Goal: Task Accomplishment & Management: Complete application form

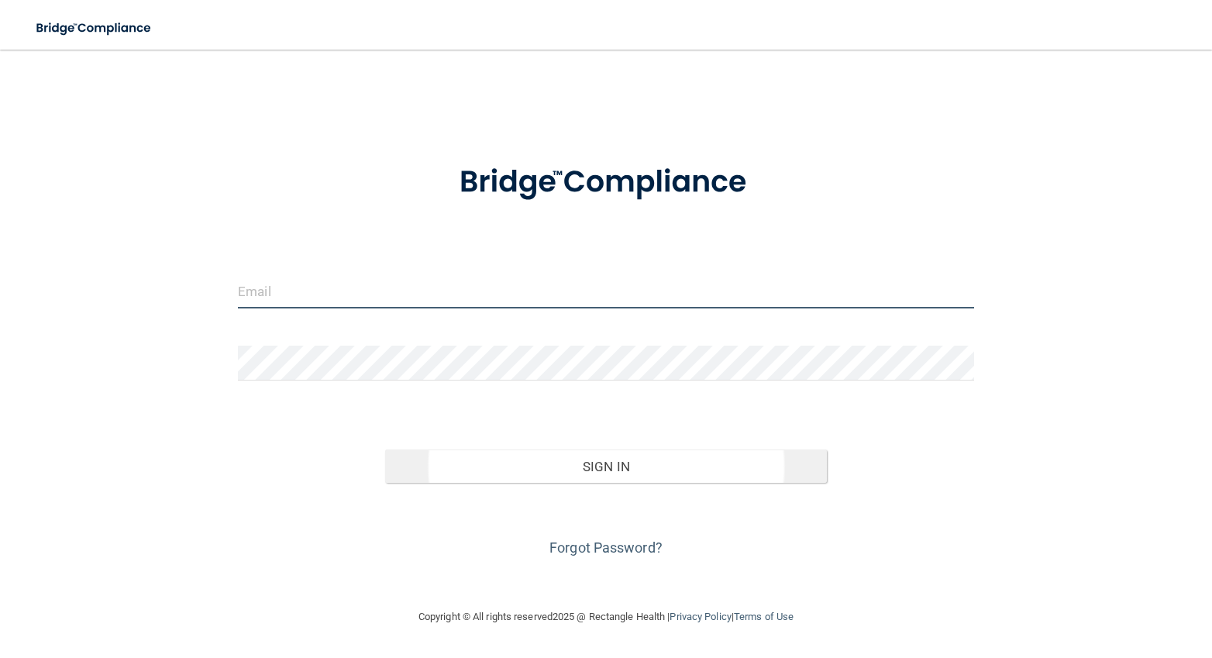
type input "[EMAIL_ADDRESS][PERSON_NAME][DOMAIN_NAME]"
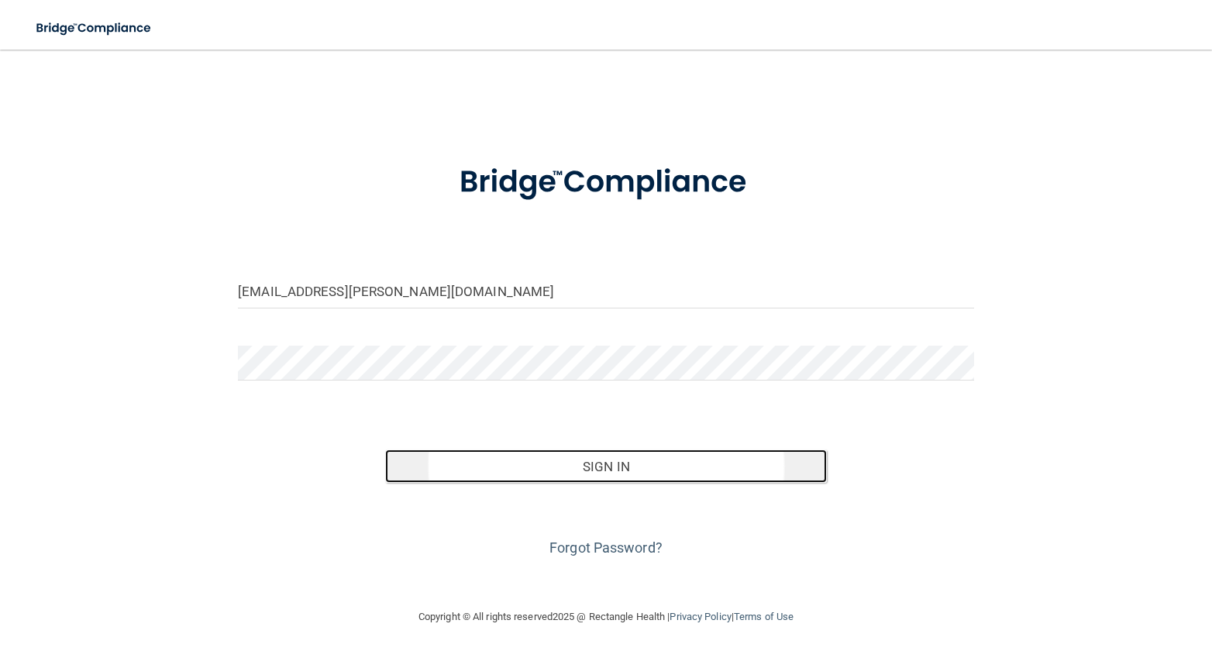
drag, startPoint x: 625, startPoint y: 470, endPoint x: 599, endPoint y: 430, distance: 47.7
click at [625, 470] on button "Sign In" at bounding box center [606, 467] width 442 height 34
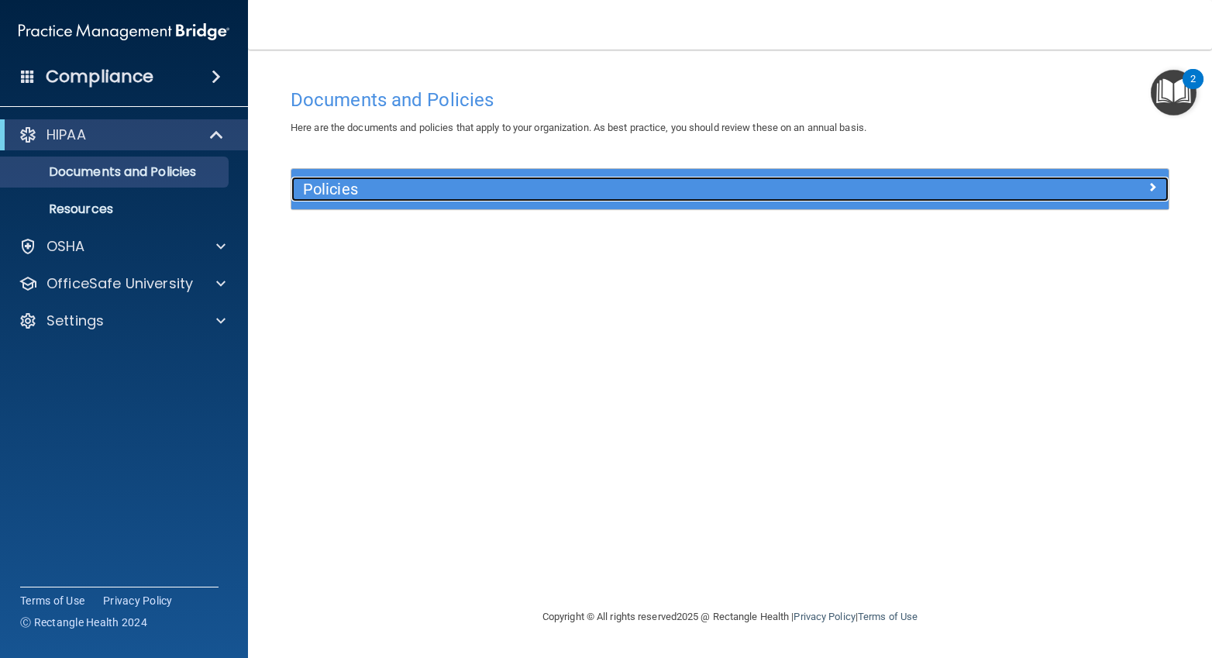
click at [343, 191] on h5 "Policies" at bounding box center [620, 189] width 635 height 17
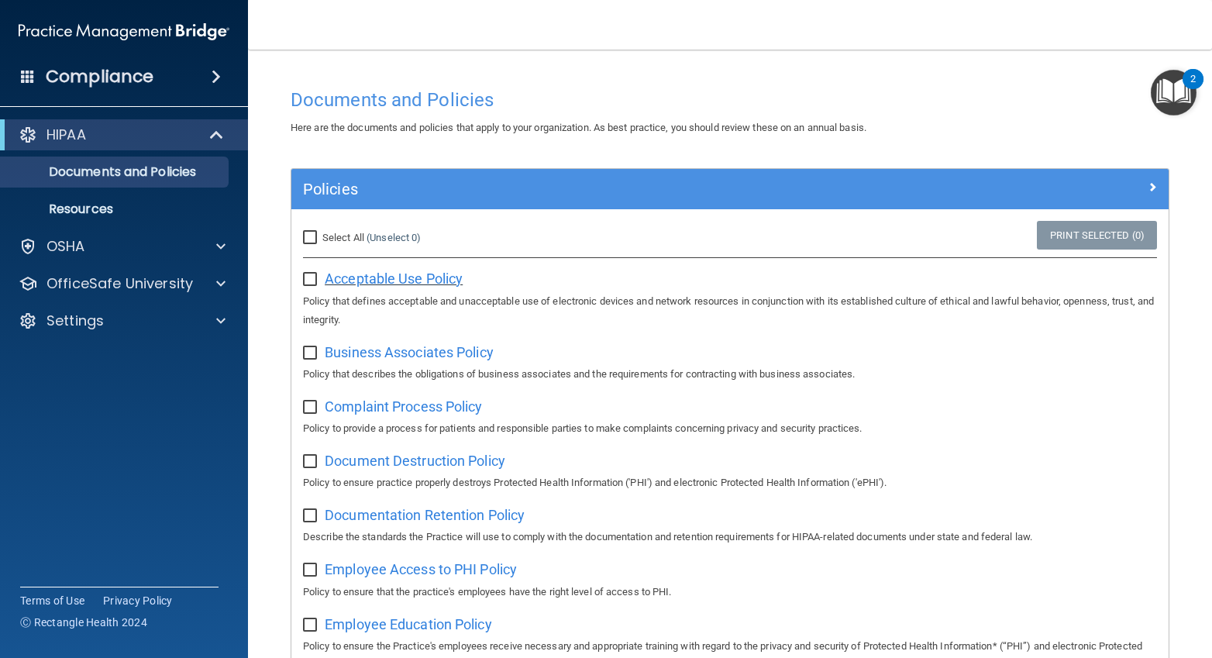
click at [390, 281] on span "Acceptable Use Policy" at bounding box center [394, 279] width 138 height 16
click at [312, 285] on input "checkbox" at bounding box center [312, 280] width 18 height 12
checkbox input "true"
click at [312, 233] on input "Select All (Unselect 1) Unselect All" at bounding box center [312, 238] width 18 height 12
checkbox input "true"
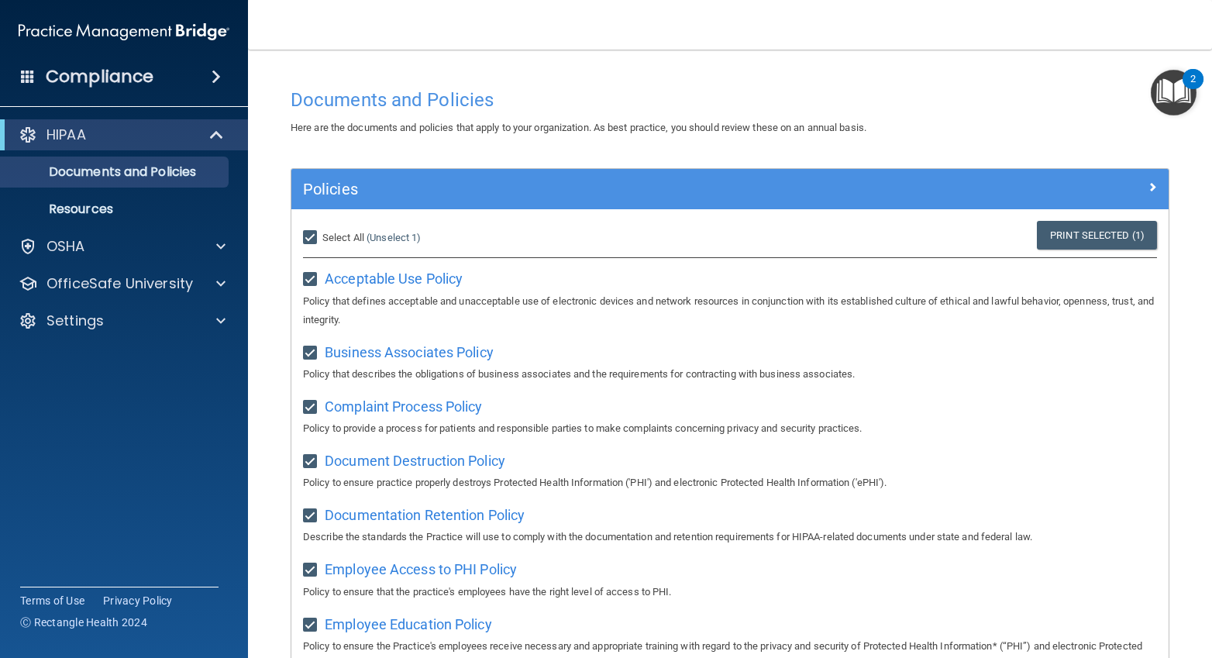
checkbox input "true"
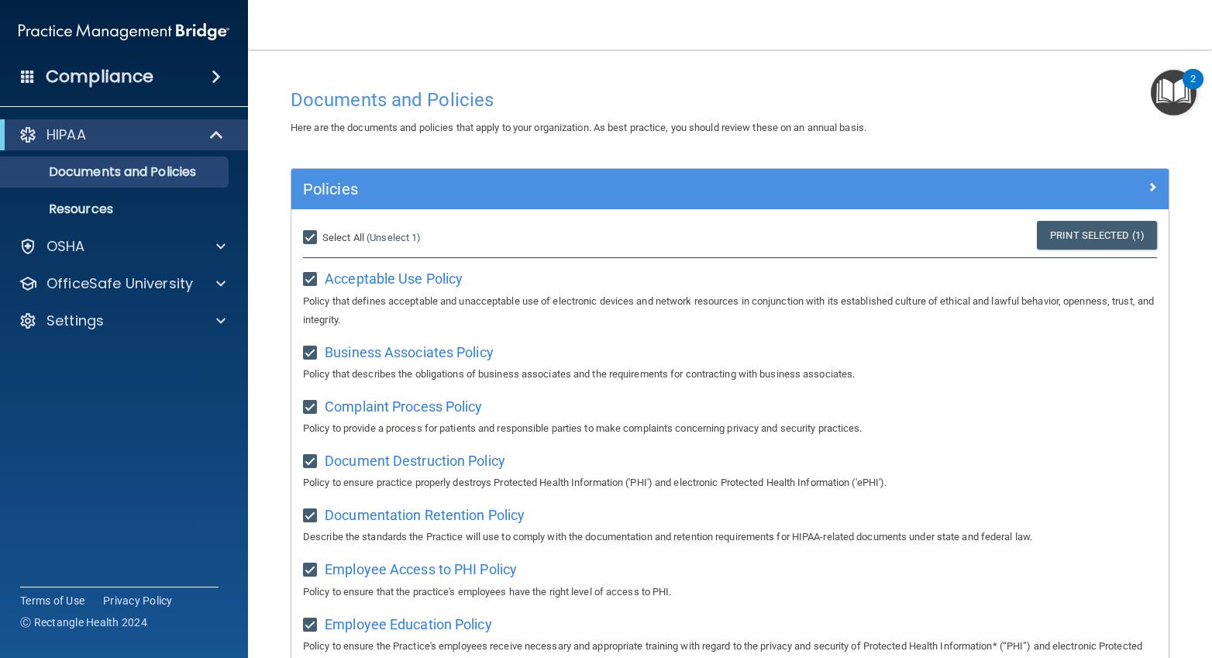
checkbox input "true"
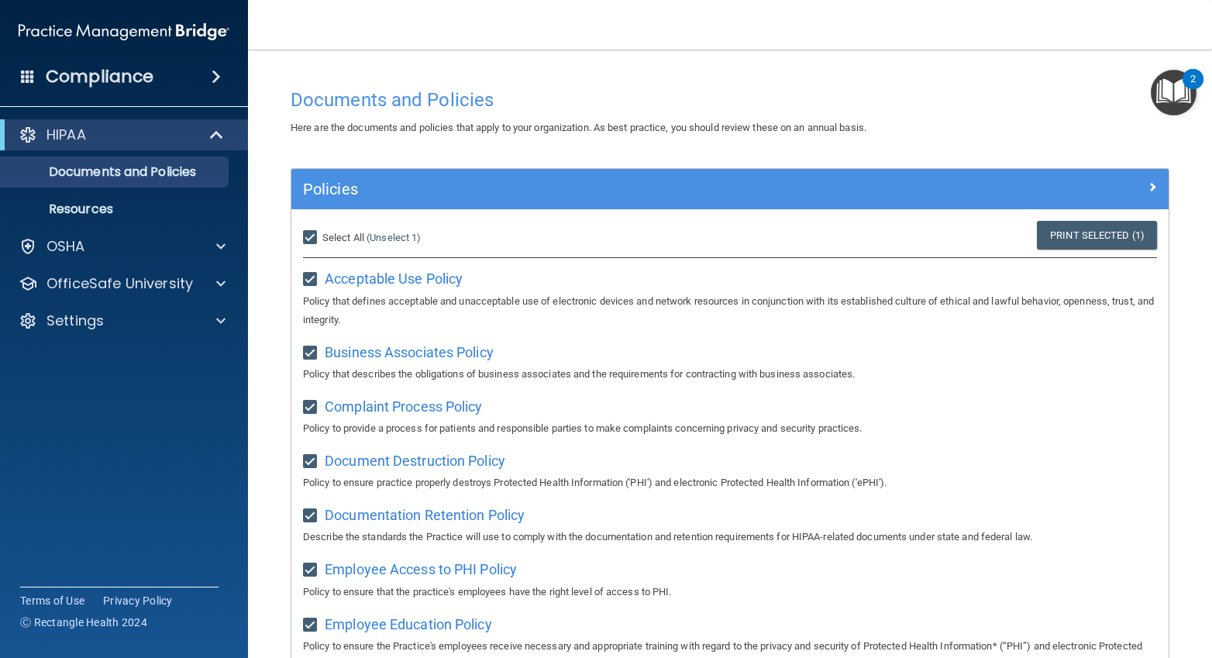
checkbox input "true"
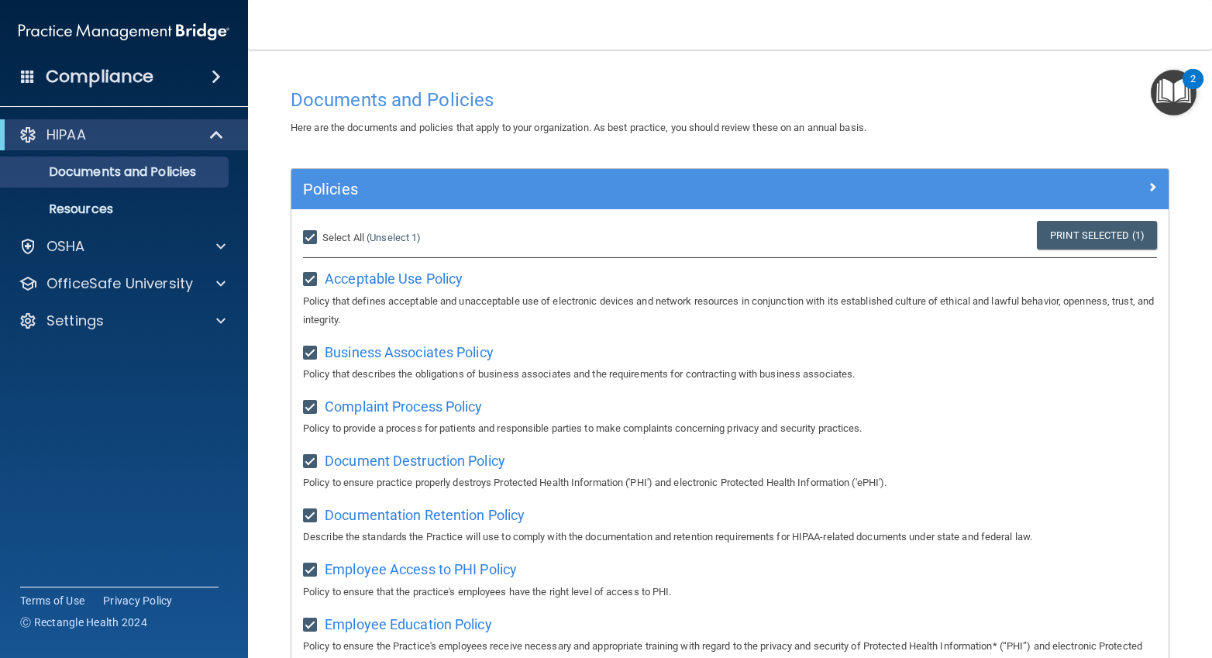
checkbox input "true"
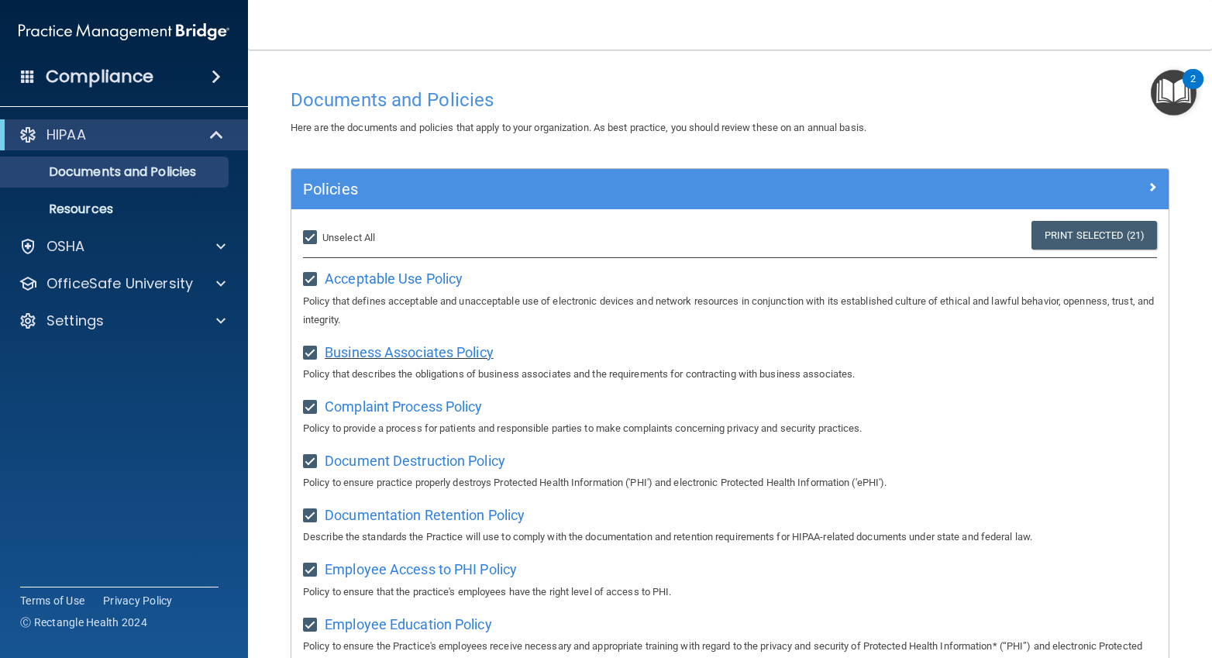
click at [365, 357] on span "Business Associates Policy" at bounding box center [409, 352] width 169 height 16
click at [122, 209] on p "Resources" at bounding box center [116, 210] width 212 height 16
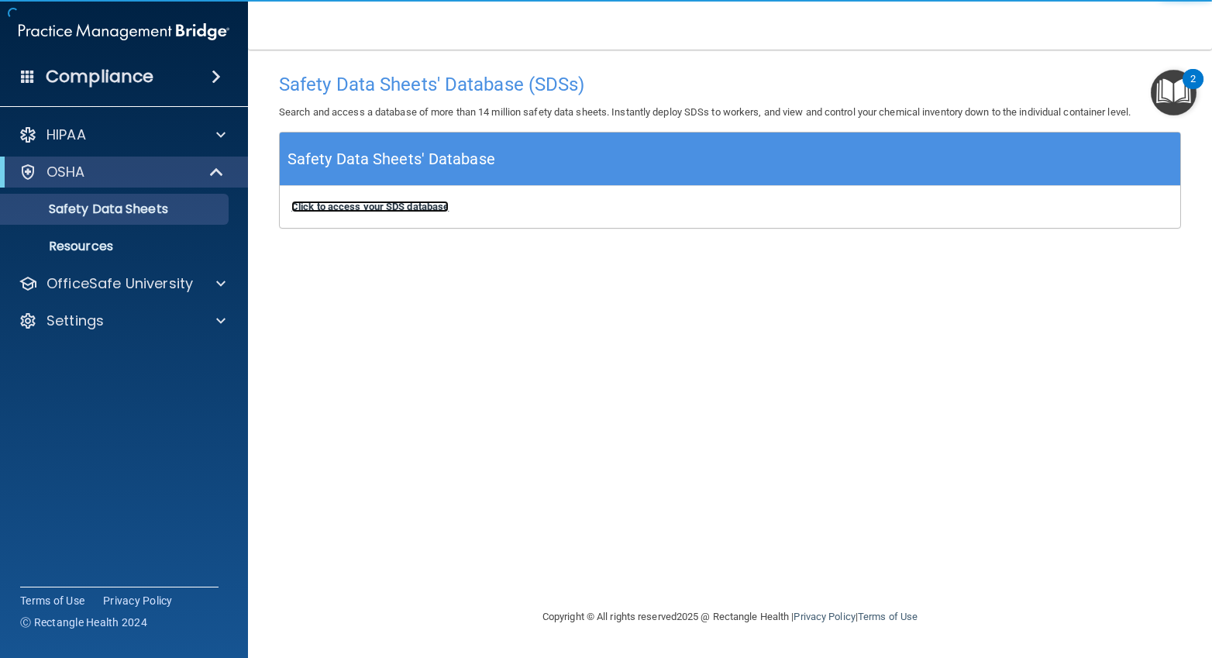
click at [421, 205] on b "Click to access your SDS database" at bounding box center [369, 207] width 157 height 12
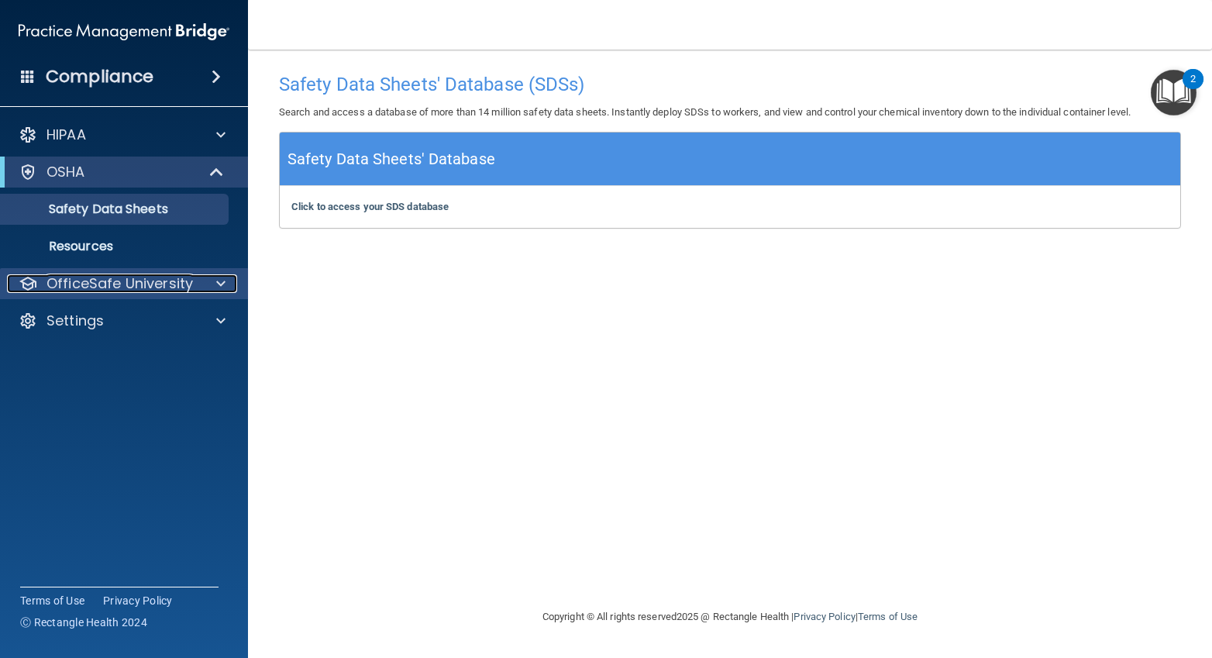
click at [196, 278] on div "OfficeSafe University" at bounding box center [103, 283] width 192 height 19
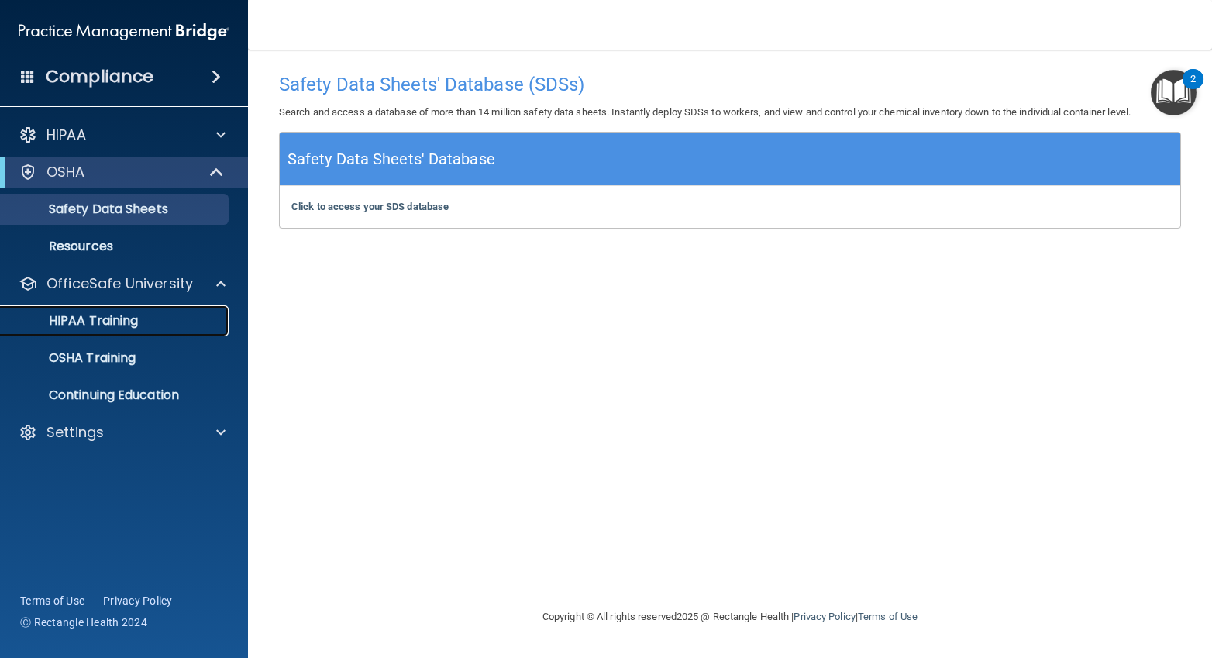
click at [160, 323] on div "HIPAA Training" at bounding box center [116, 321] width 212 height 16
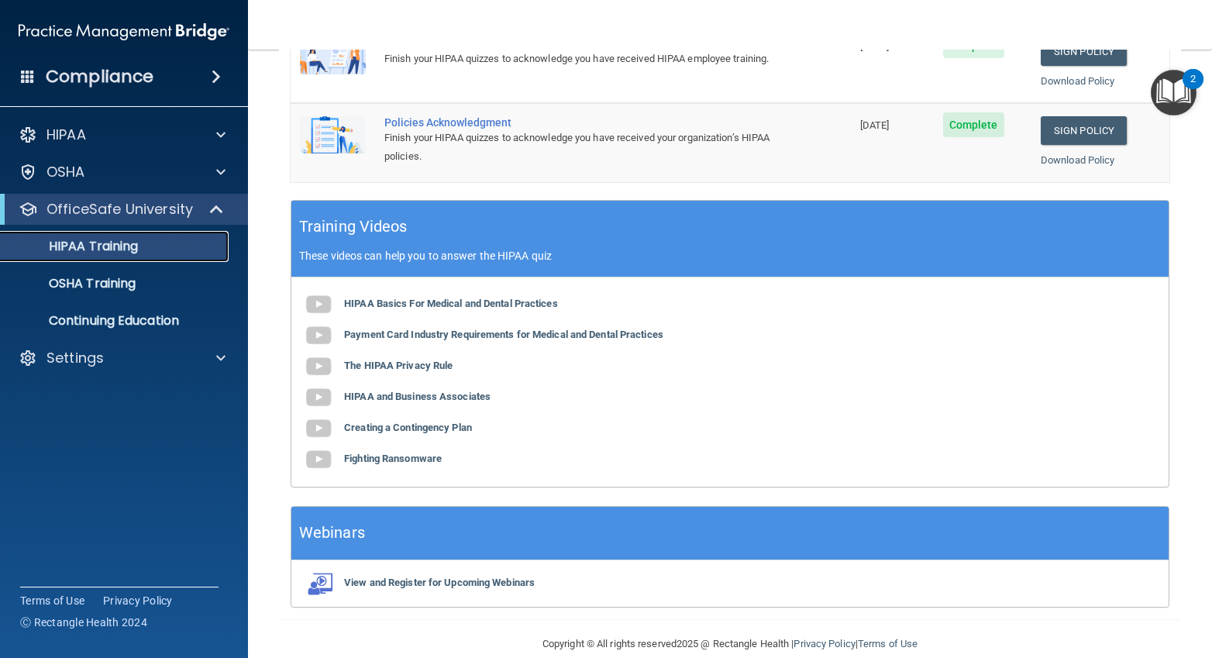
scroll to position [509, 0]
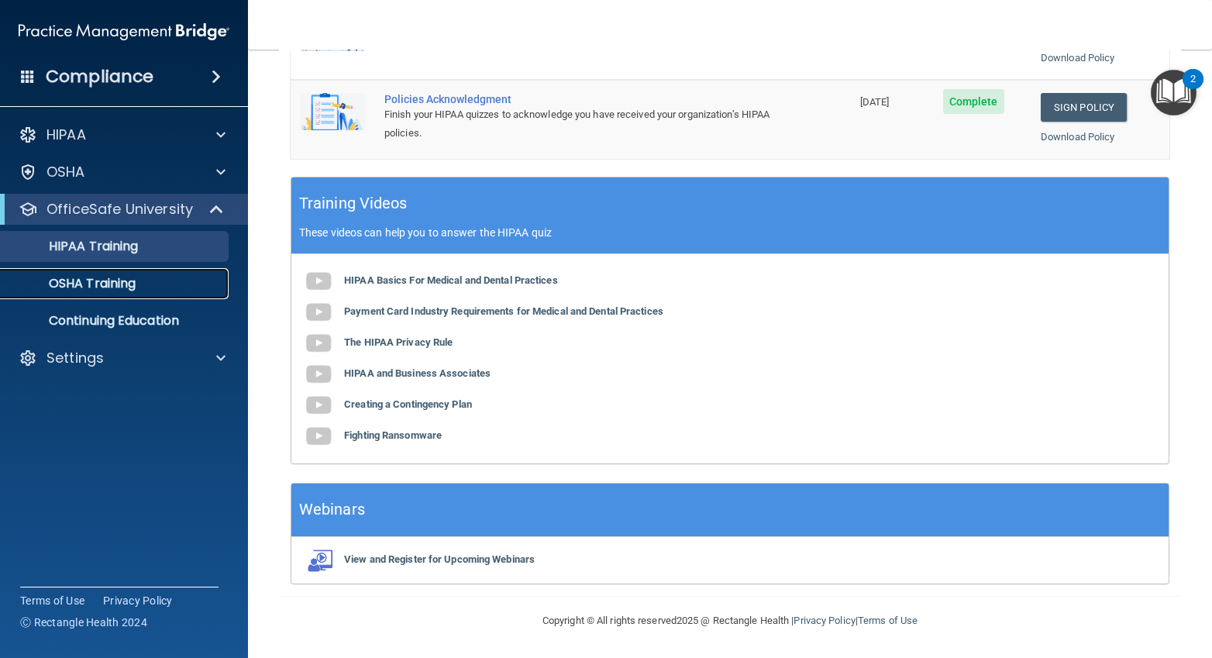
click at [120, 284] on p "OSHA Training" at bounding box center [73, 284] width 126 height 16
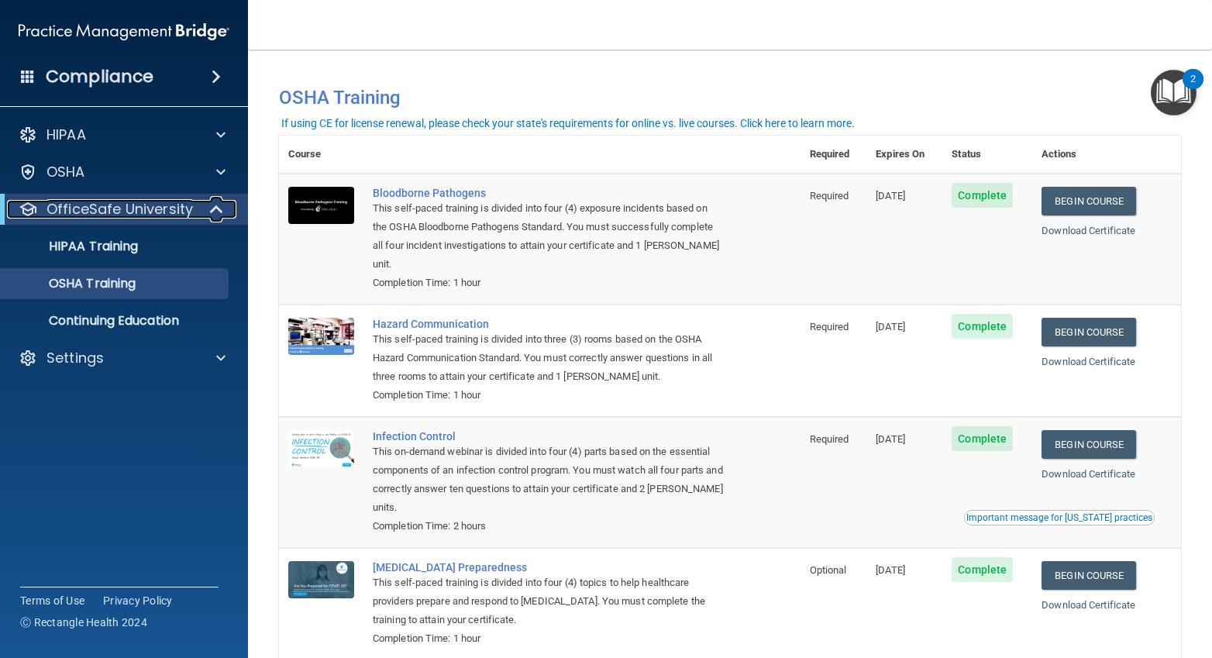
click at [150, 214] on p "OfficeSafe University" at bounding box center [120, 209] width 146 height 19
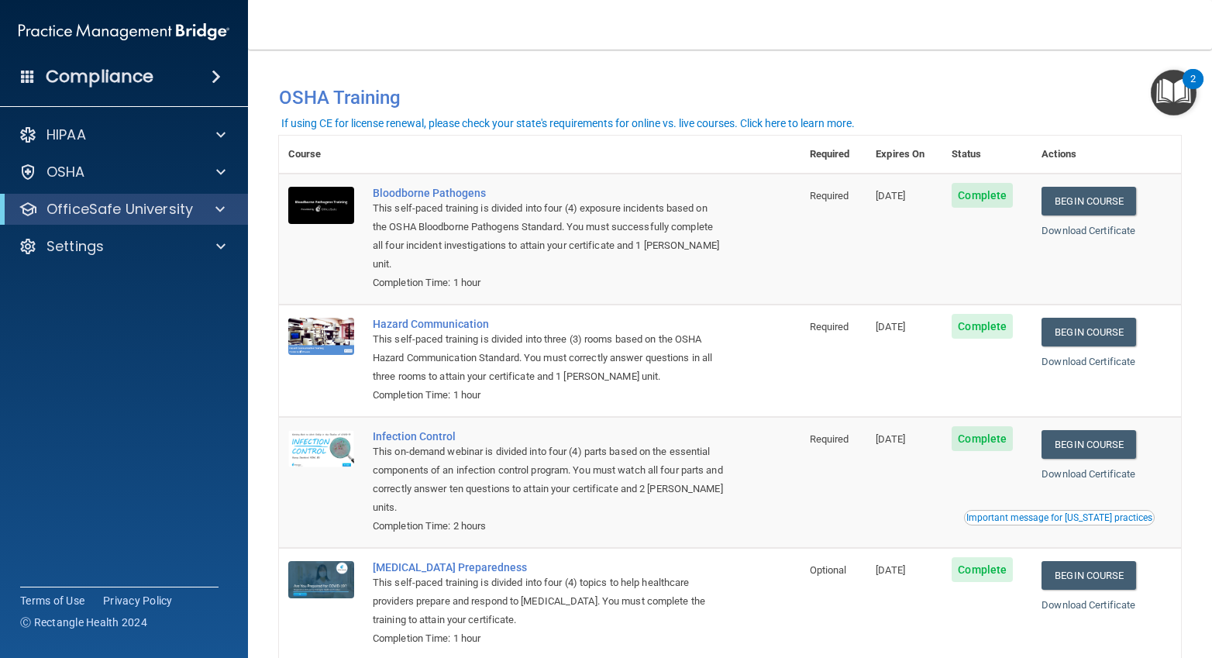
click at [1170, 93] on img "Open Resource Center, 2 new notifications" at bounding box center [1174, 93] width 46 height 46
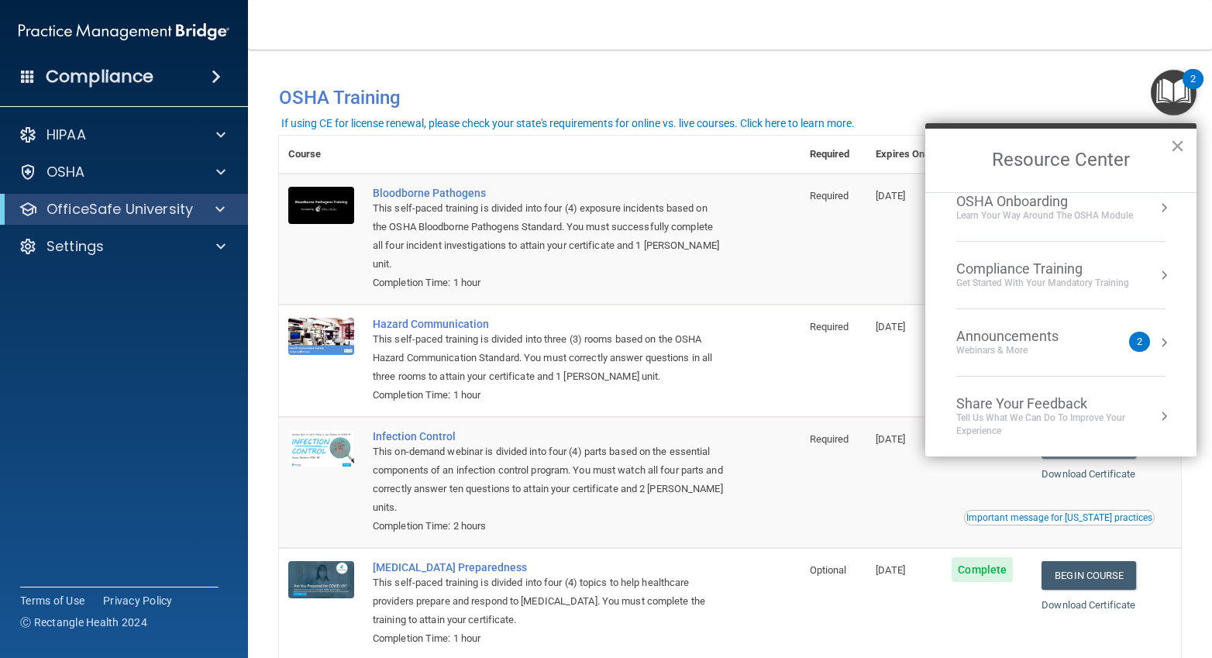
scroll to position [87, 0]
click at [1041, 338] on div "Announcements" at bounding box center [1022, 335] width 133 height 17
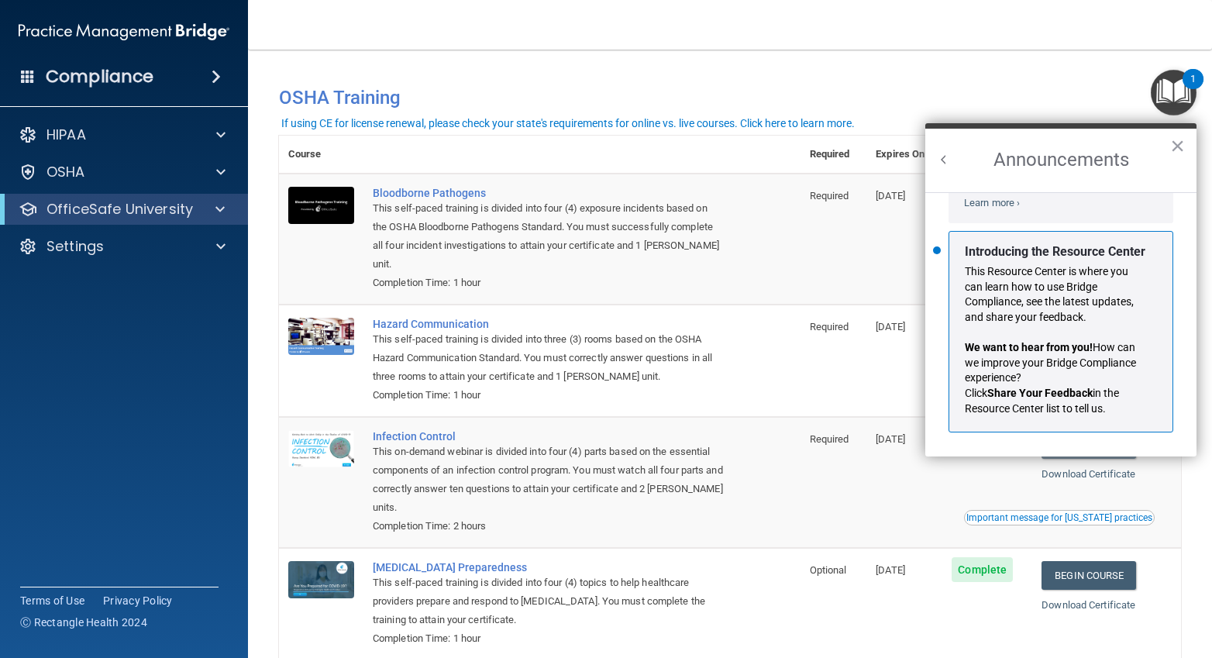
scroll to position [272, 0]
